Goal: Navigation & Orientation: Find specific page/section

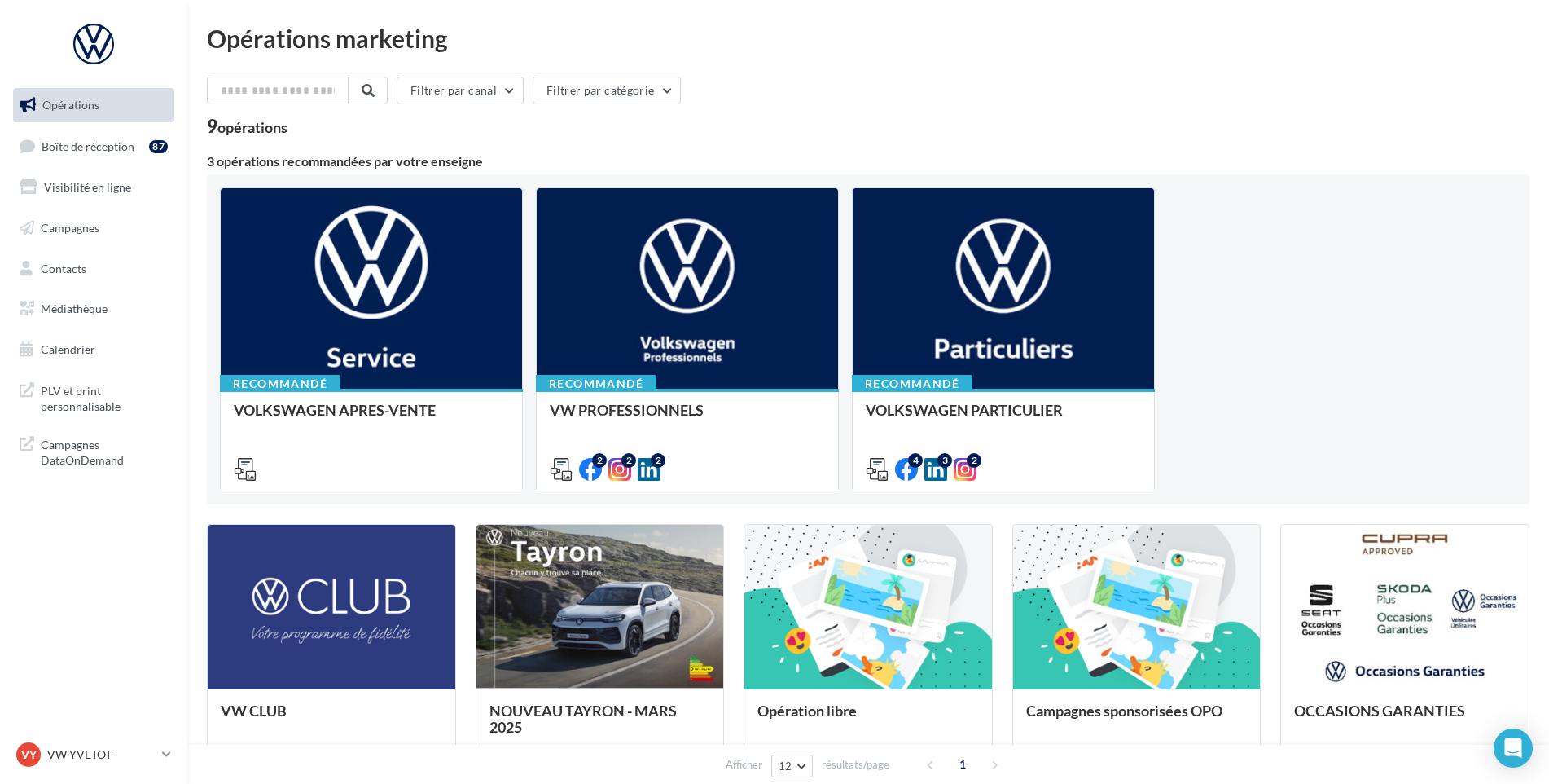
click at [60, 127] on ul "Opérations Boîte de réception 87 Visibilité en ligne Campagnes Contacts Médiath…" at bounding box center [93, 227] width 174 height 292
click at [53, 135] on link "Boîte de réception 87" at bounding box center [93, 146] width 168 height 35
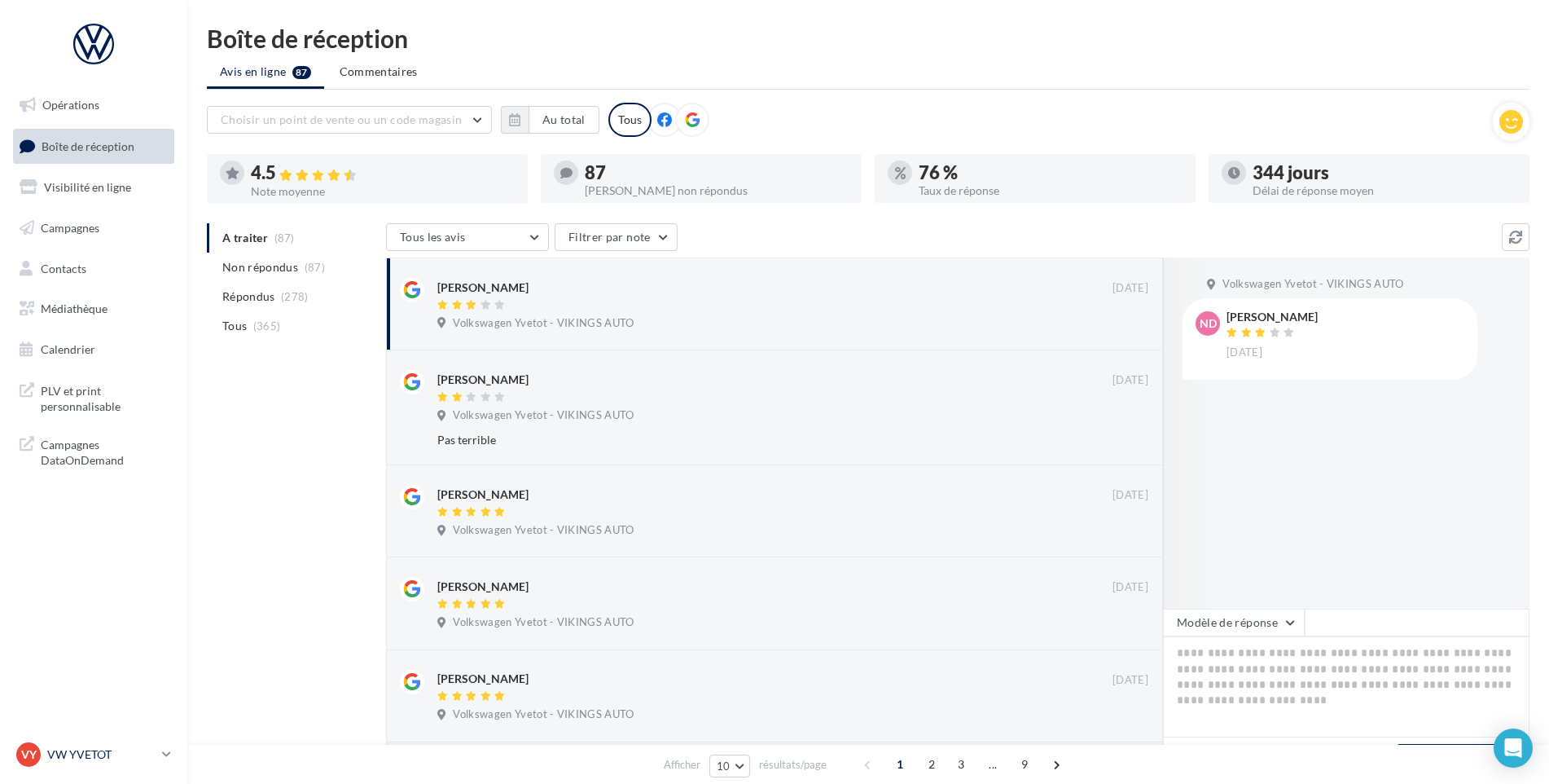
click at [126, 757] on p "VW YVETOT" at bounding box center [102, 754] width 109 height 16
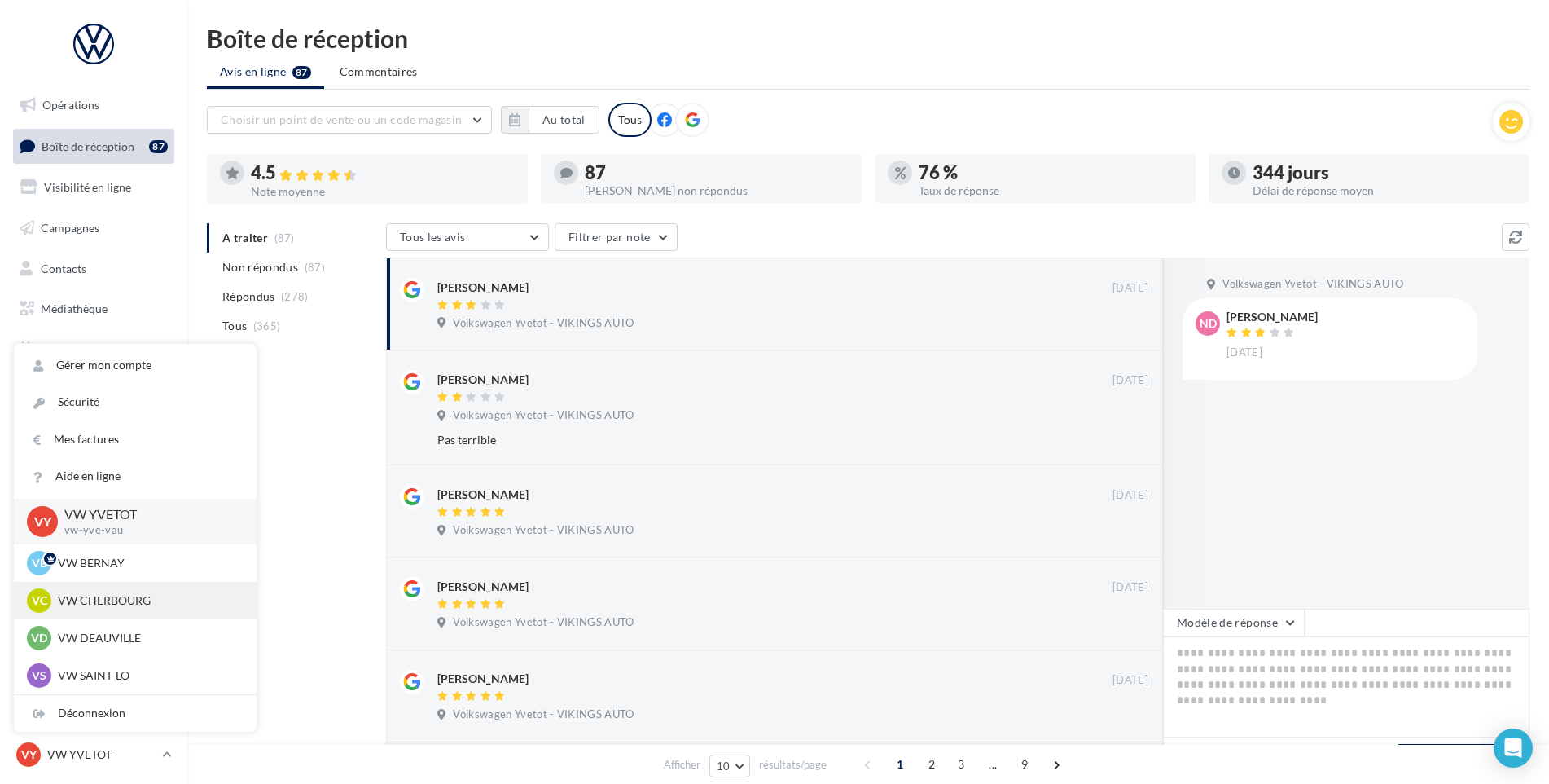
click at [140, 614] on div "VC VW CHERBOURG vw-tour-vau" at bounding box center [135, 600] width 243 height 37
click at [141, 604] on p "VW CHERBOURG" at bounding box center [148, 600] width 179 height 16
